Goal: Information Seeking & Learning: Learn about a topic

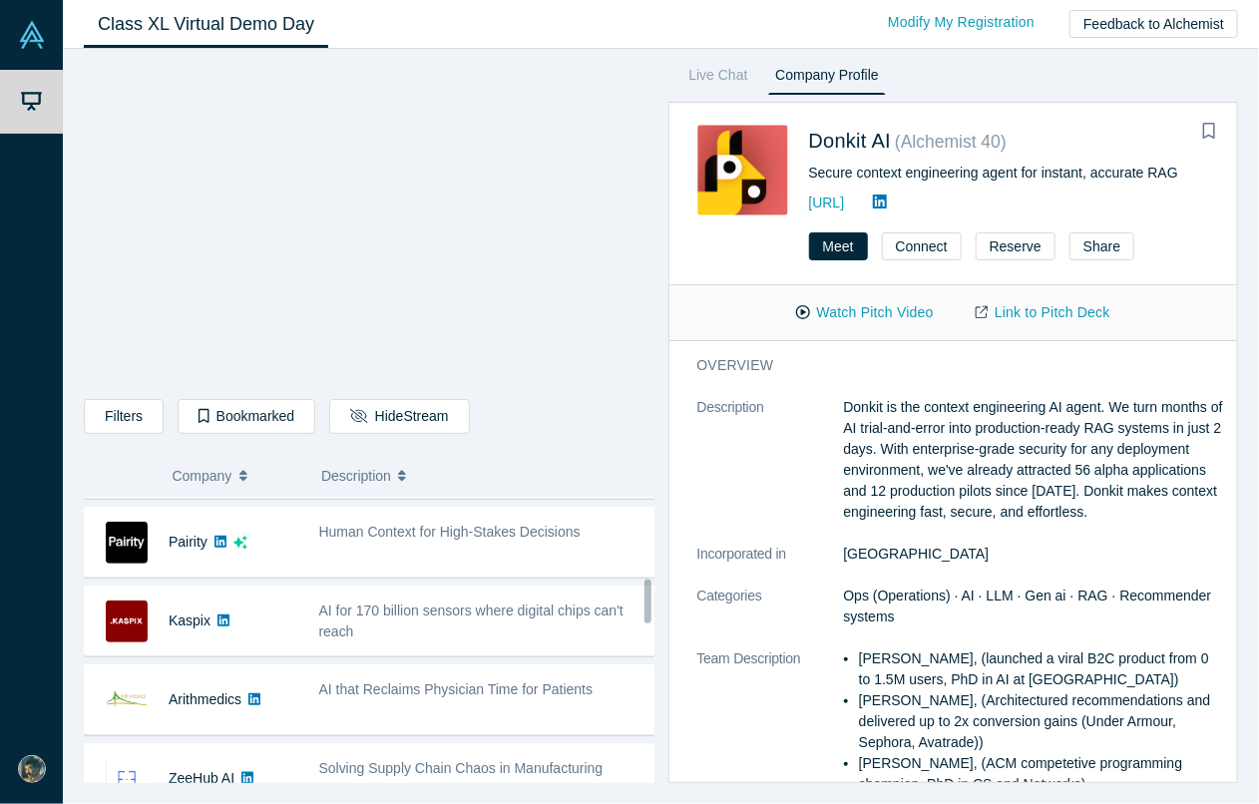
scroll to position [543, 0]
click at [523, 602] on span "AI for 170 billion sensors where digital chips can't reach" at bounding box center [471, 620] width 304 height 37
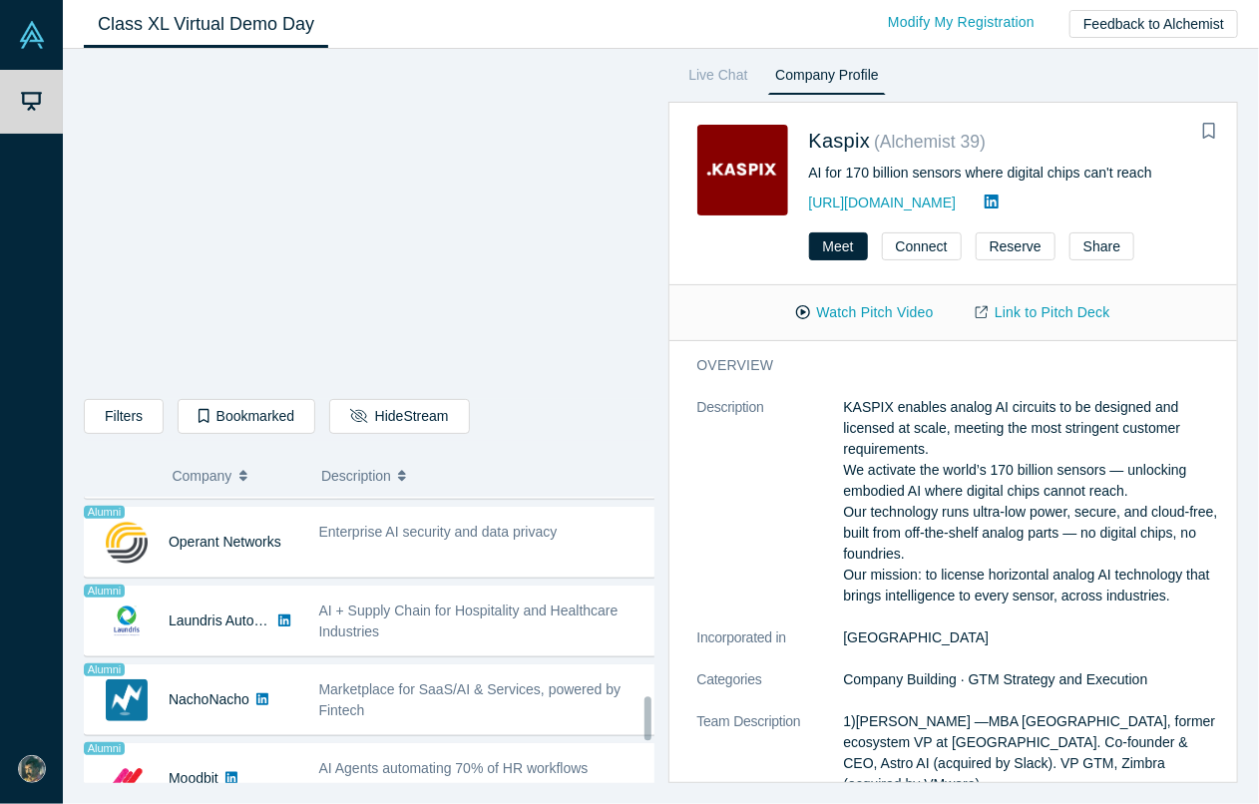
scroll to position [1324, 0]
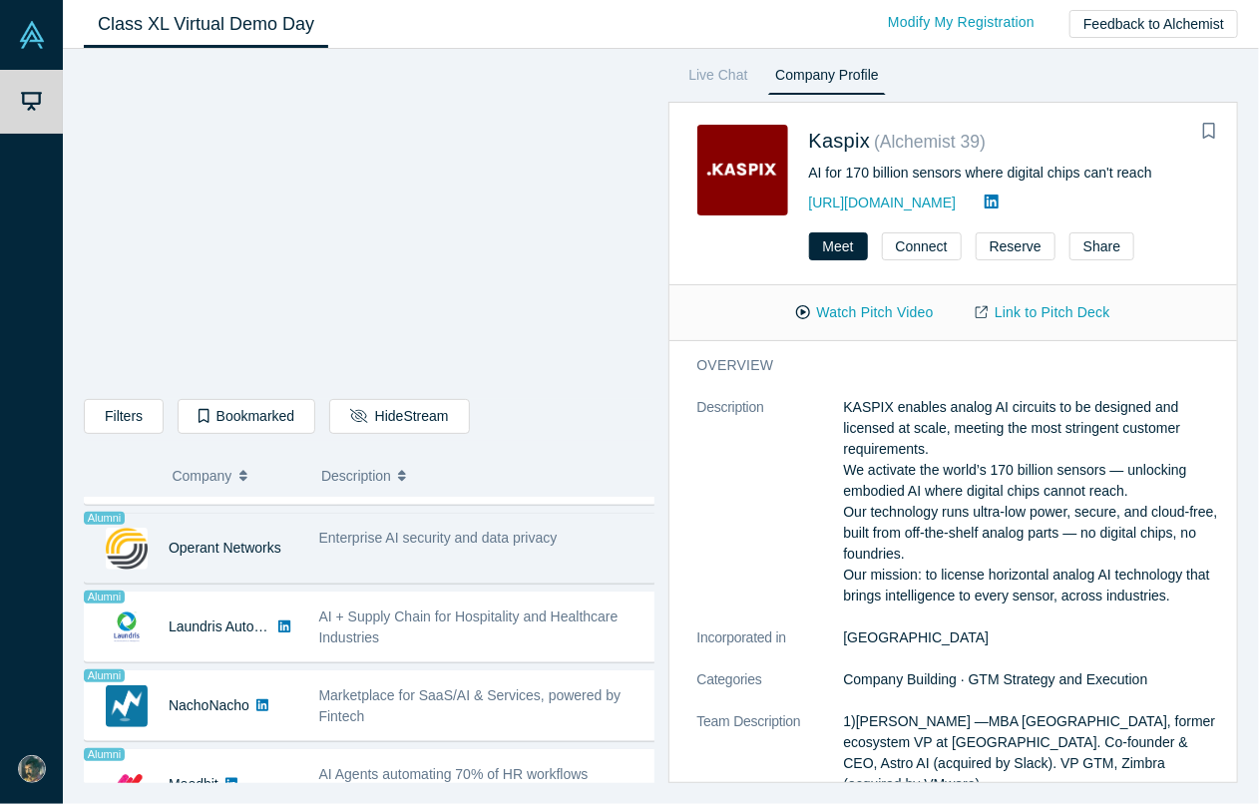
click at [331, 530] on span "Enterprise AI security and data privacy" at bounding box center [438, 538] width 238 height 16
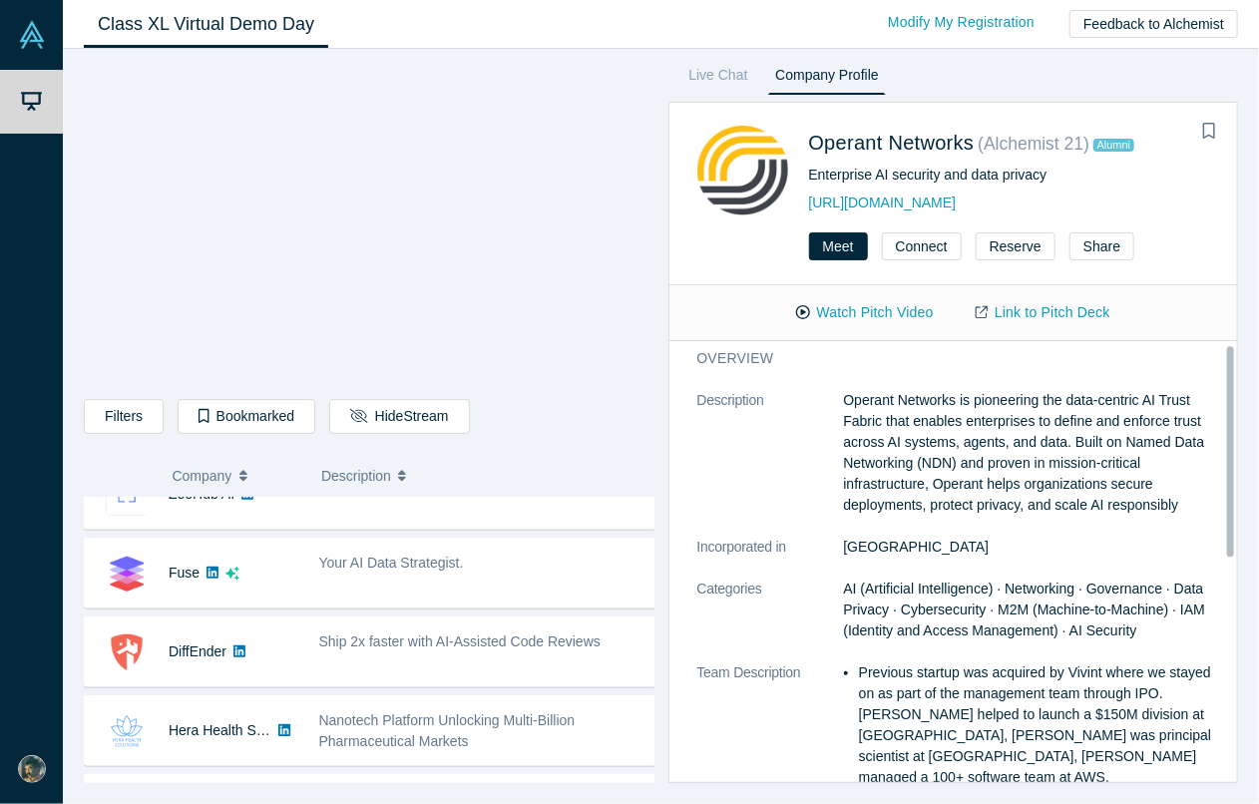
scroll to position [8, 0]
